Goal: Task Accomplishment & Management: Use online tool/utility

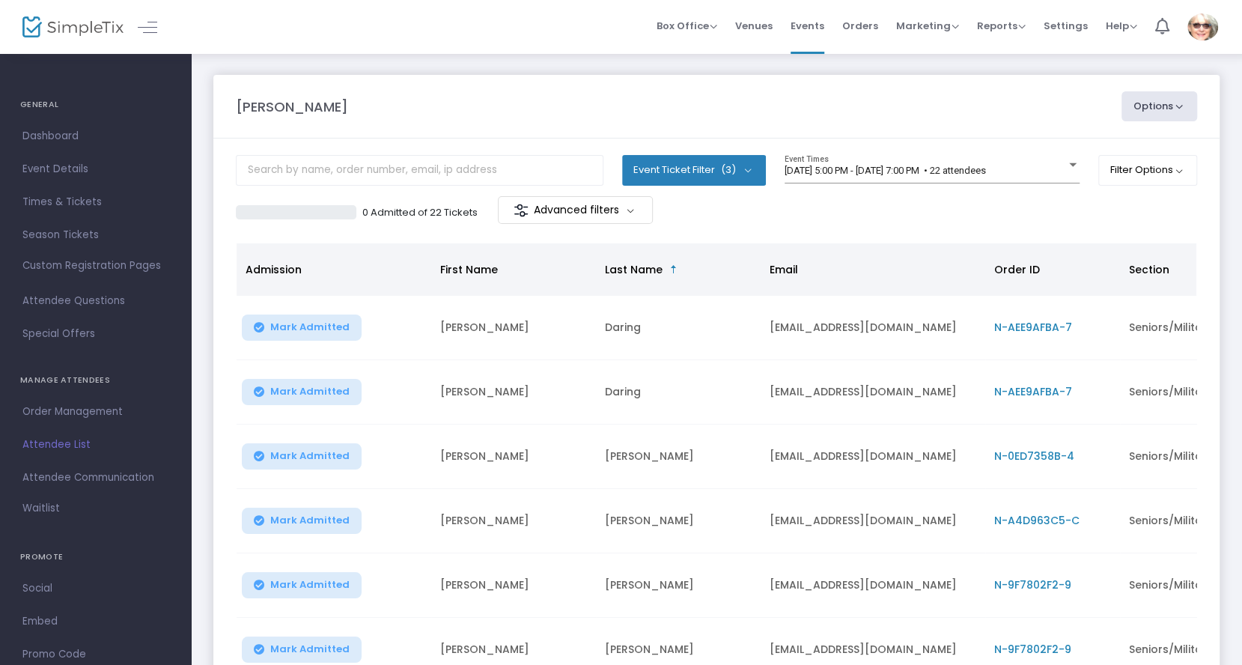
click at [1158, 105] on button "Options" at bounding box center [1159, 106] width 76 height 30
click at [1123, 208] on li "Export to Mailchimp" at bounding box center [1118, 209] width 138 height 29
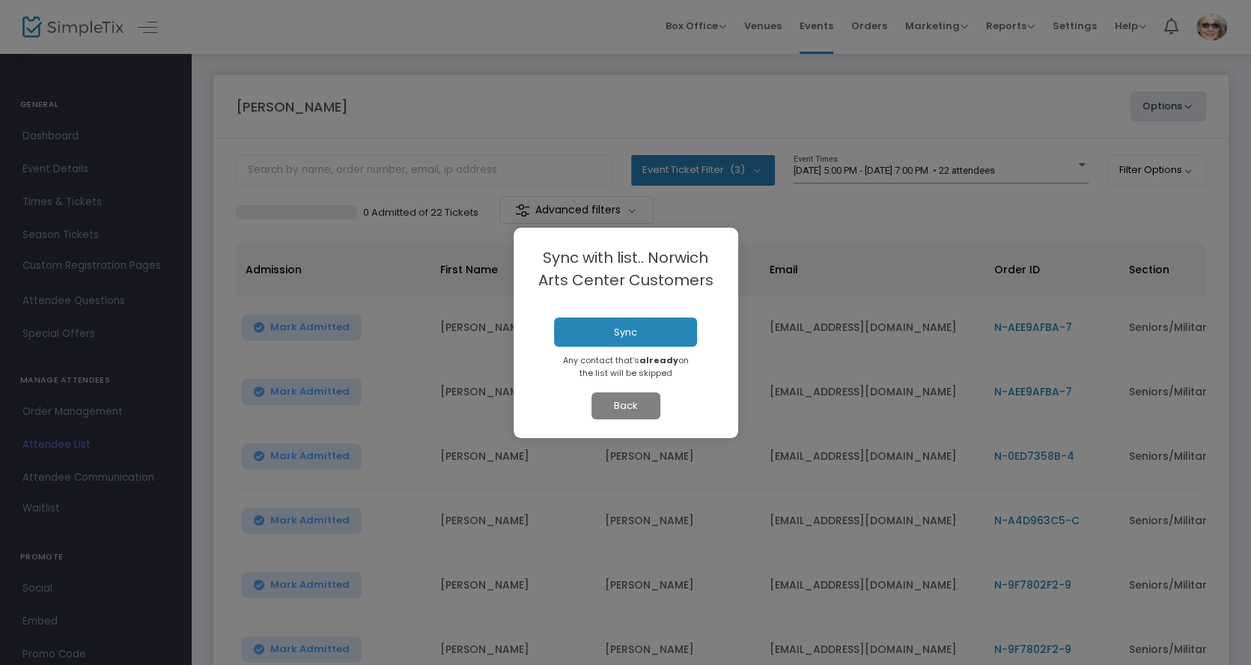
click at [630, 334] on button "Sync" at bounding box center [625, 332] width 143 height 30
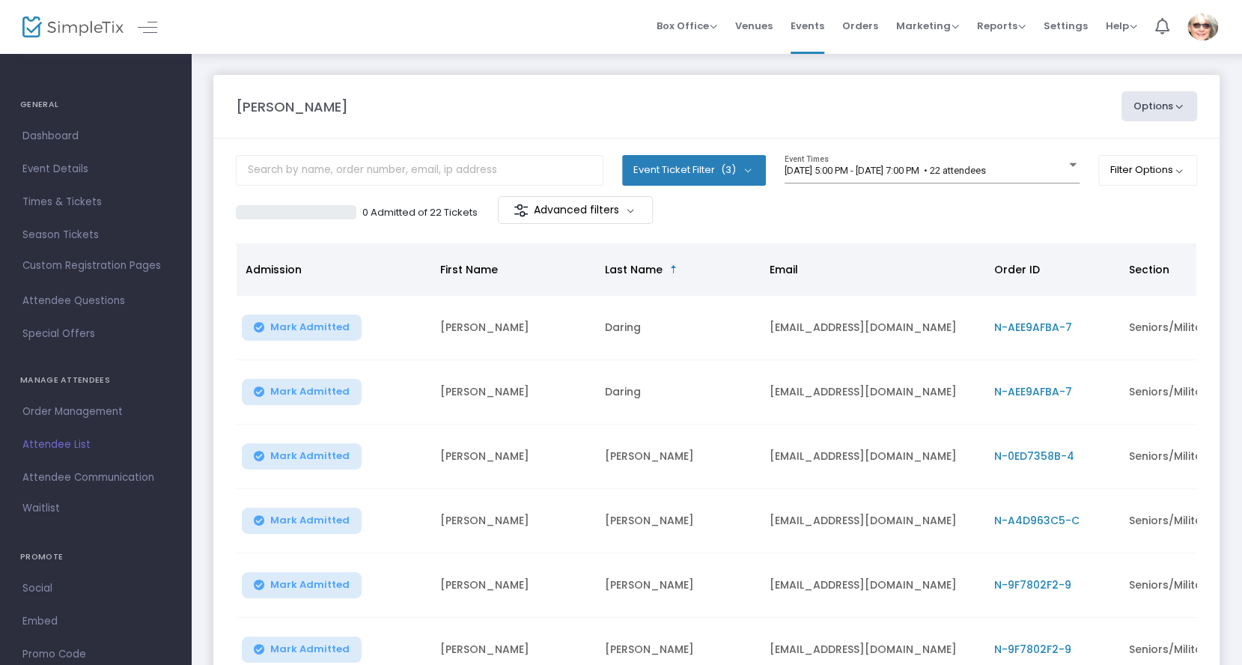
click at [1160, 108] on button "Options" at bounding box center [1159, 106] width 76 height 30
click at [1099, 174] on li "Print Name Tags" at bounding box center [1118, 179] width 138 height 29
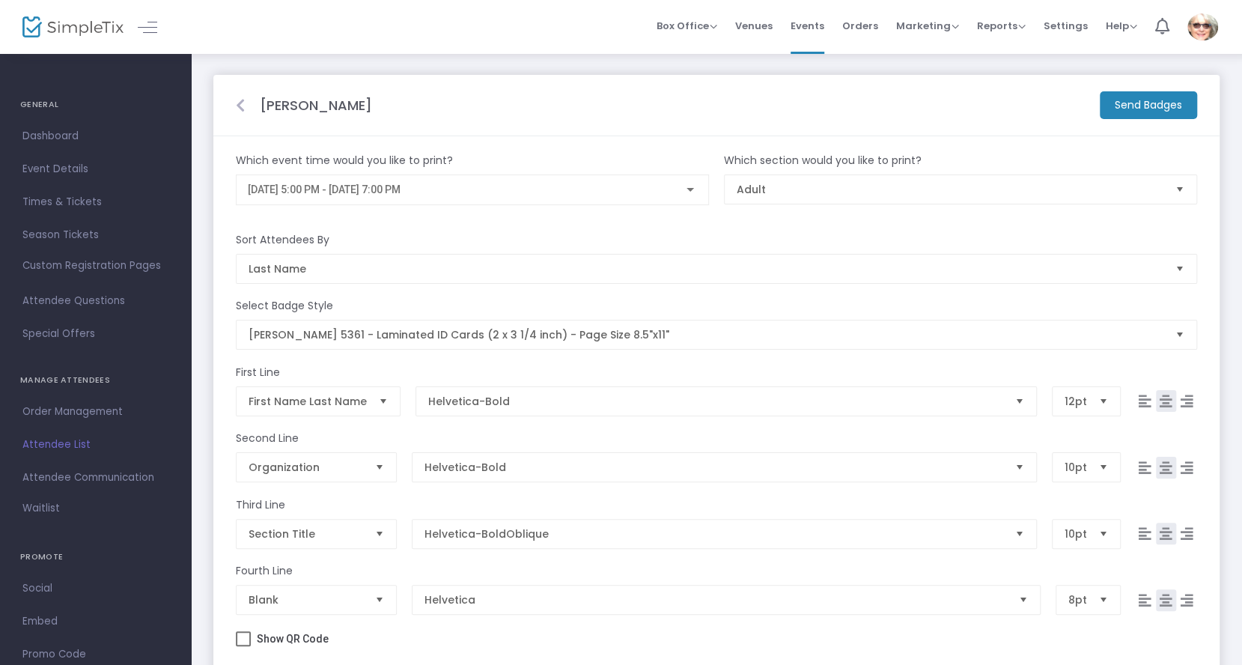
click at [239, 103] on icon at bounding box center [240, 105] width 9 height 15
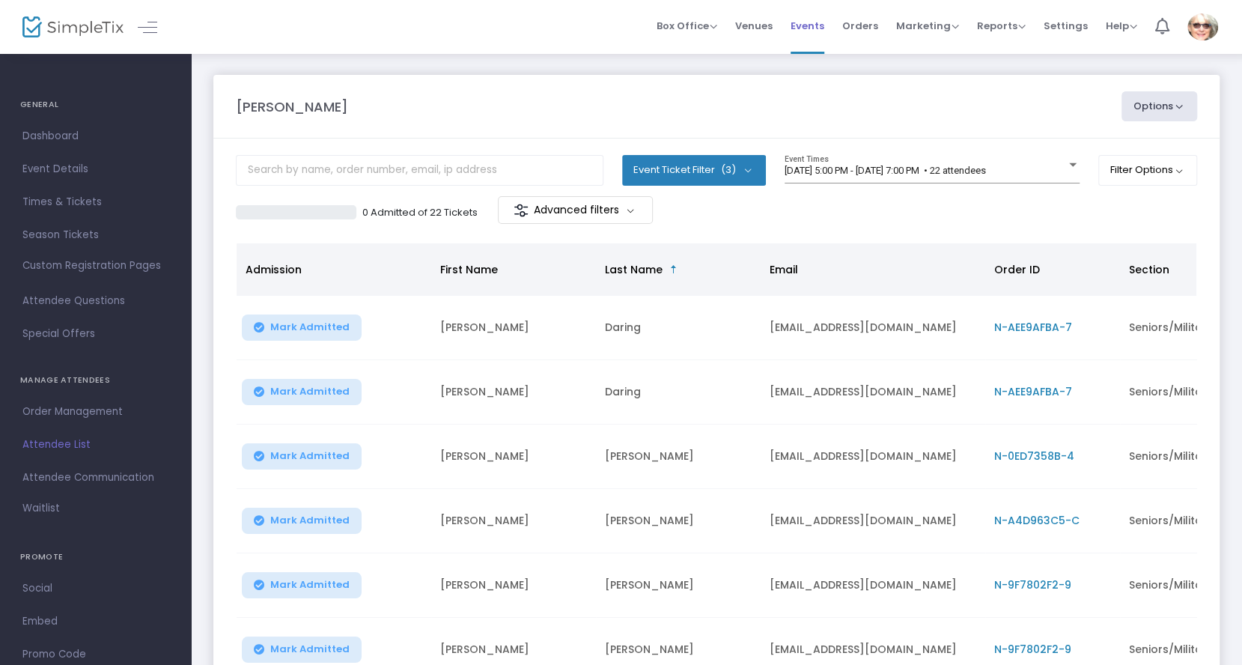
click at [813, 26] on span "Events" at bounding box center [807, 26] width 34 height 38
